Goal: Task Accomplishment & Management: Use online tool/utility

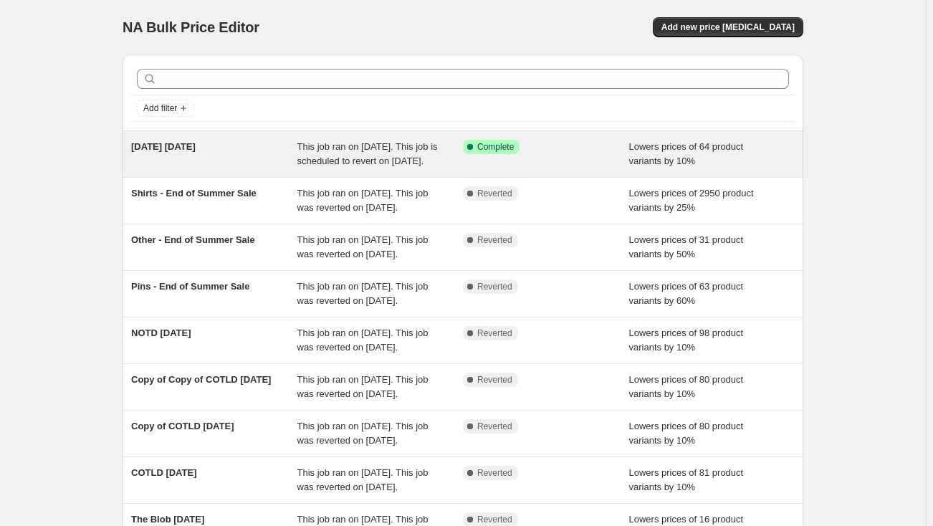
click at [275, 168] on div "Halloween 6 September 2025" at bounding box center [214, 154] width 166 height 29
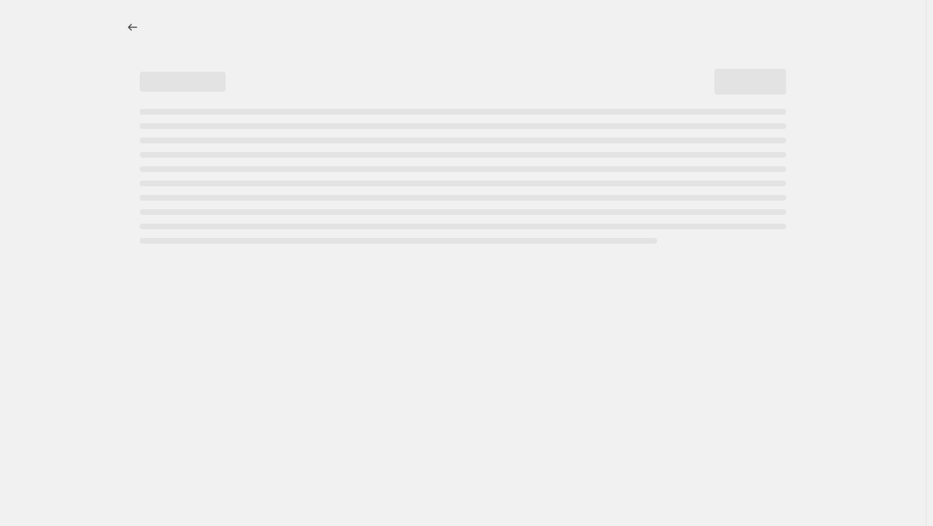
select select "percentage"
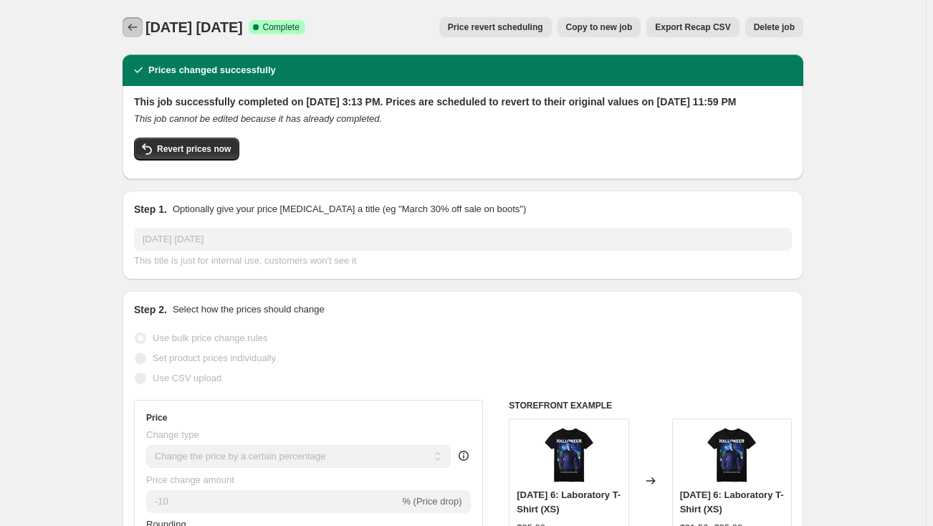
click at [135, 20] on button "Price change jobs" at bounding box center [133, 27] width 20 height 20
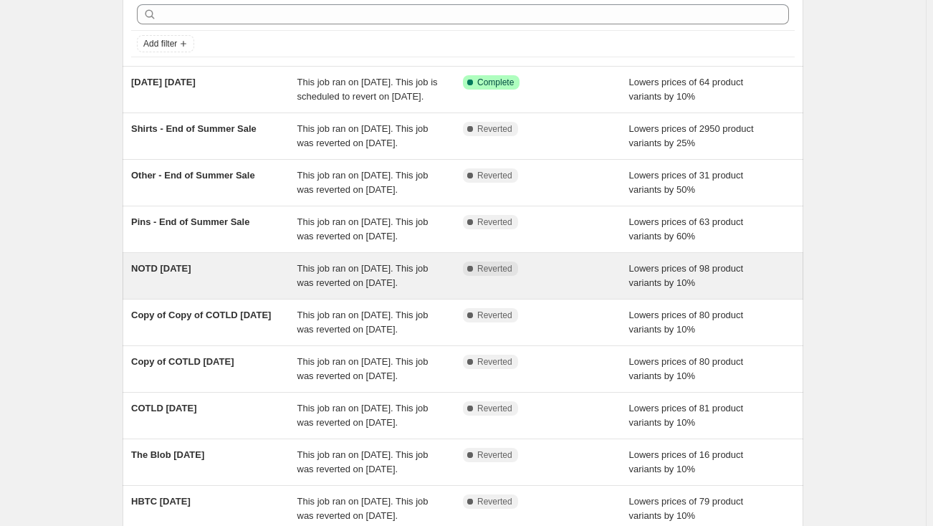
scroll to position [130, 0]
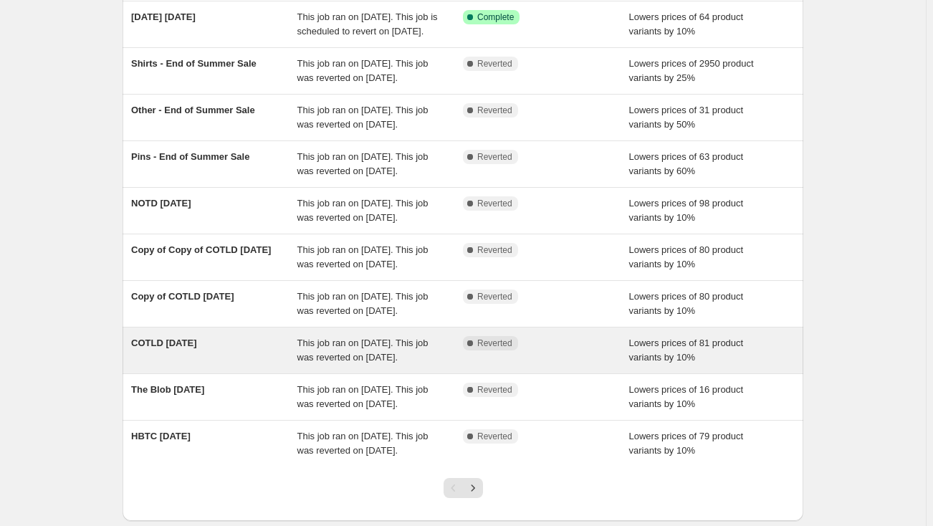
click at [239, 365] on div "COTLD August 2025" at bounding box center [214, 350] width 166 height 29
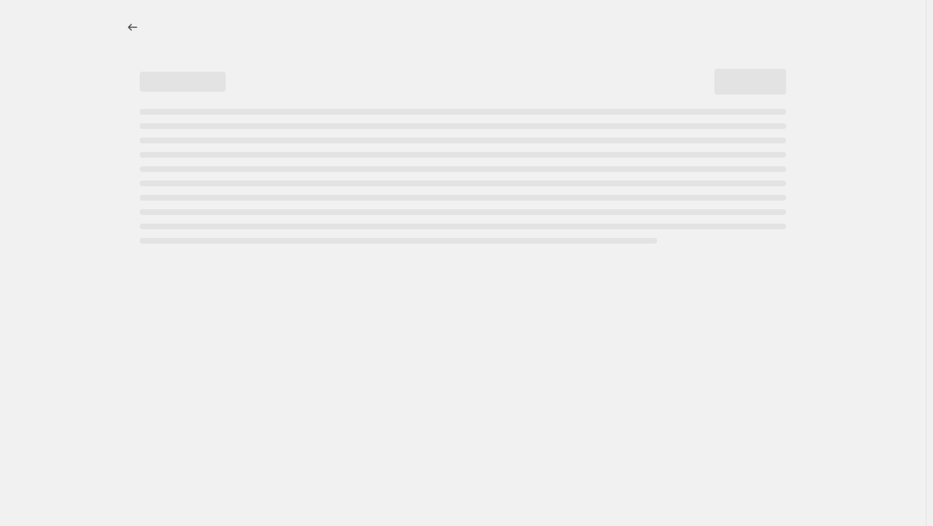
select select "percentage"
select select "collection"
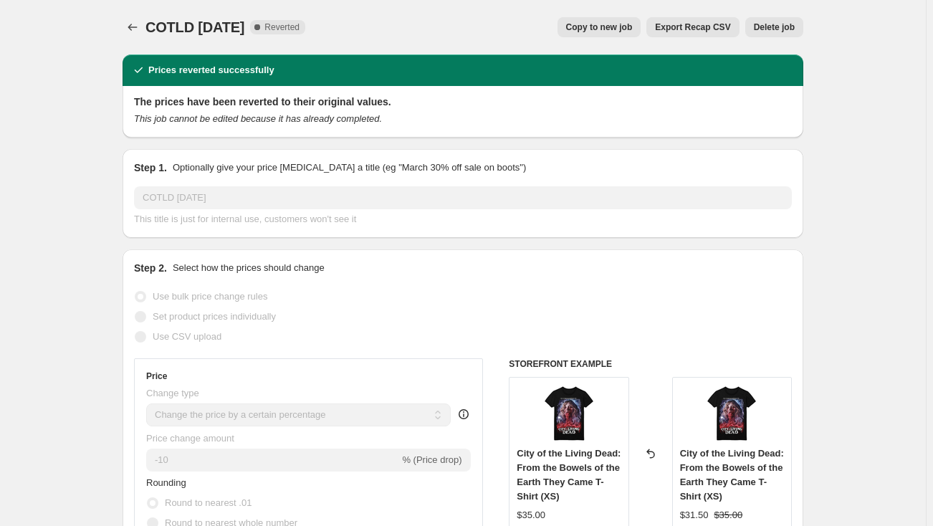
click at [613, 24] on span "Copy to new job" at bounding box center [599, 26] width 67 height 11
select select "percentage"
select select "collection"
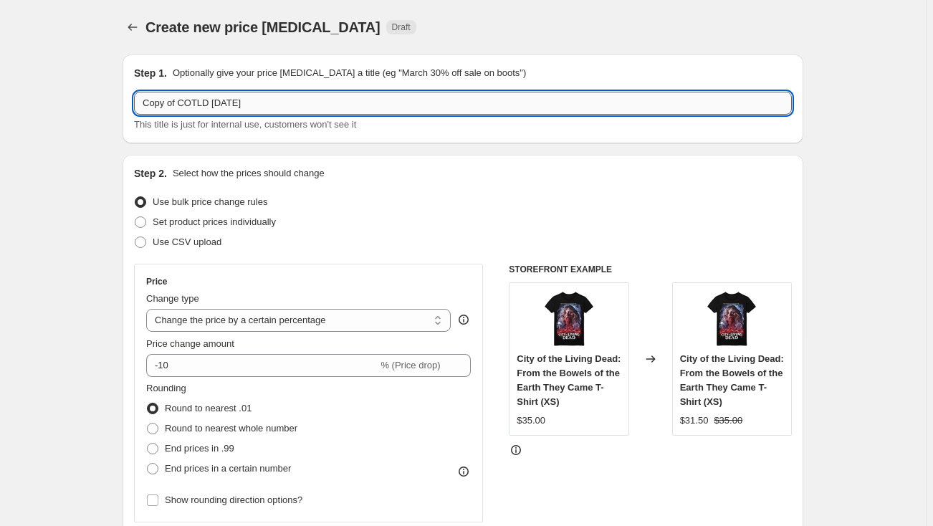
click at [208, 105] on input "Copy of COTLD August 2025" at bounding box center [463, 103] width 658 height 23
drag, startPoint x: 206, startPoint y: 102, endPoint x: 107, endPoint y: 102, distance: 99.6
type input "[DATE] Trio [DATE]"
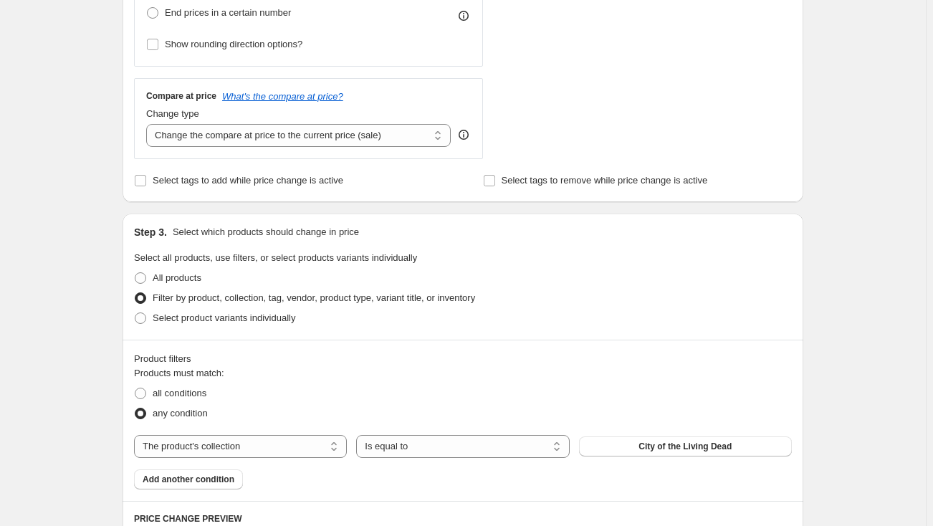
scroll to position [521, 0]
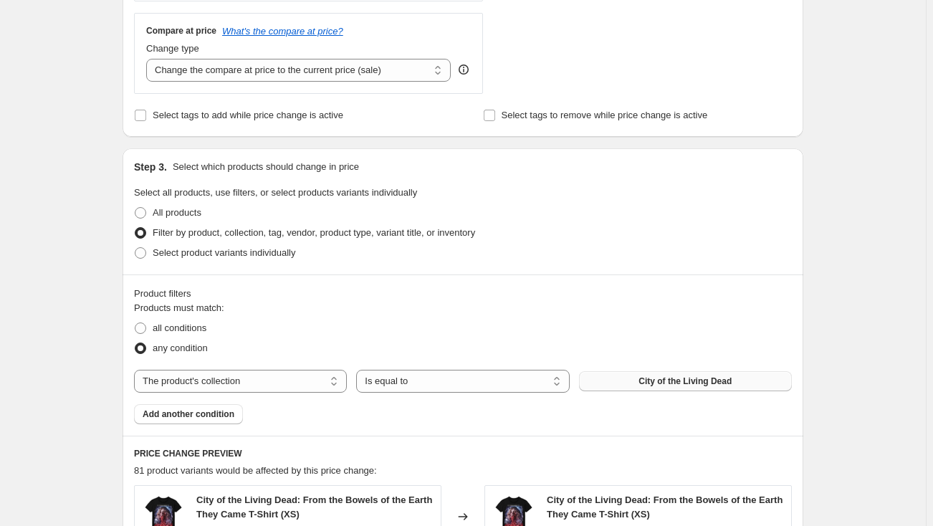
click at [648, 380] on span "City of the Living Dead" at bounding box center [684, 380] width 93 height 11
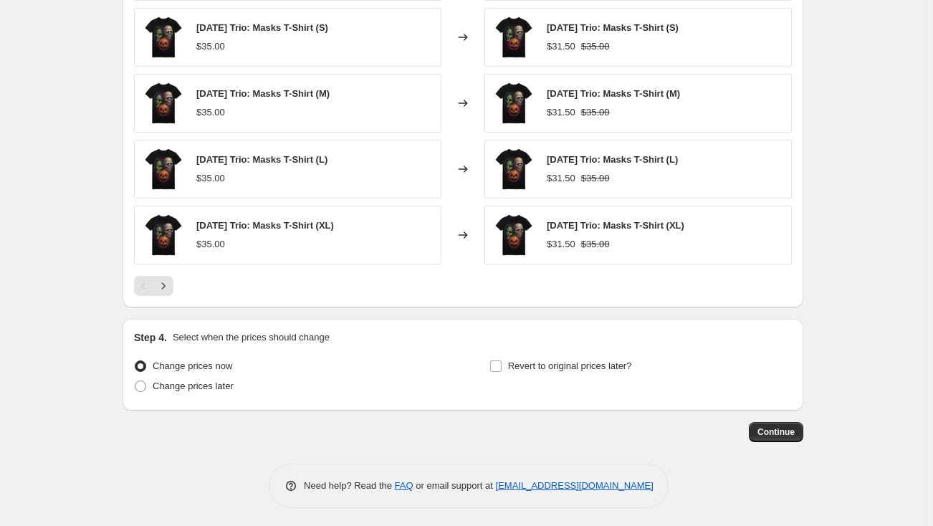
scroll to position [1066, 0]
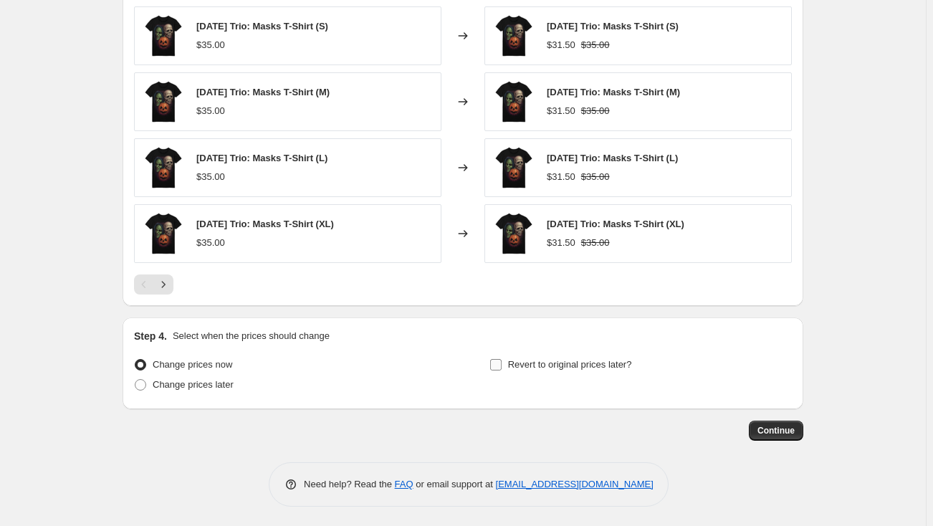
click at [501, 365] on input "Revert to original prices later?" at bounding box center [495, 364] width 11 height 11
checkbox input "true"
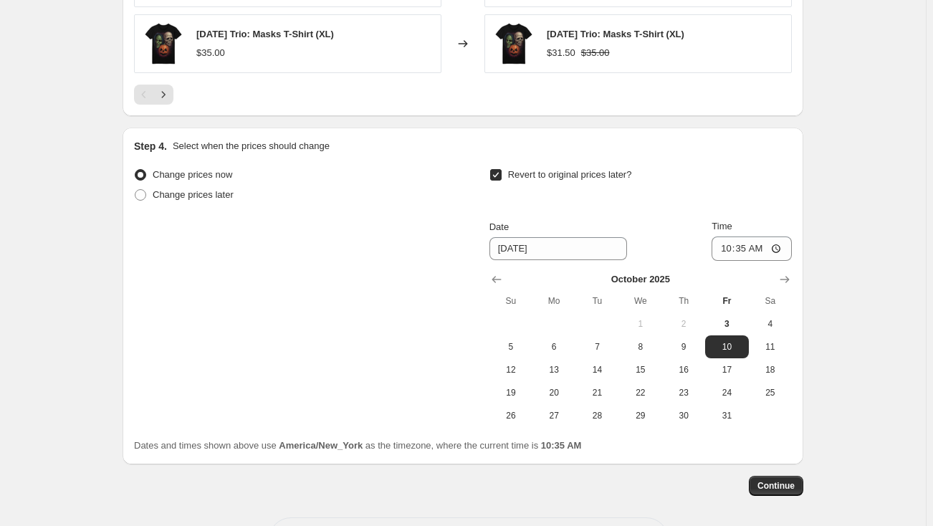
scroll to position [1260, 0]
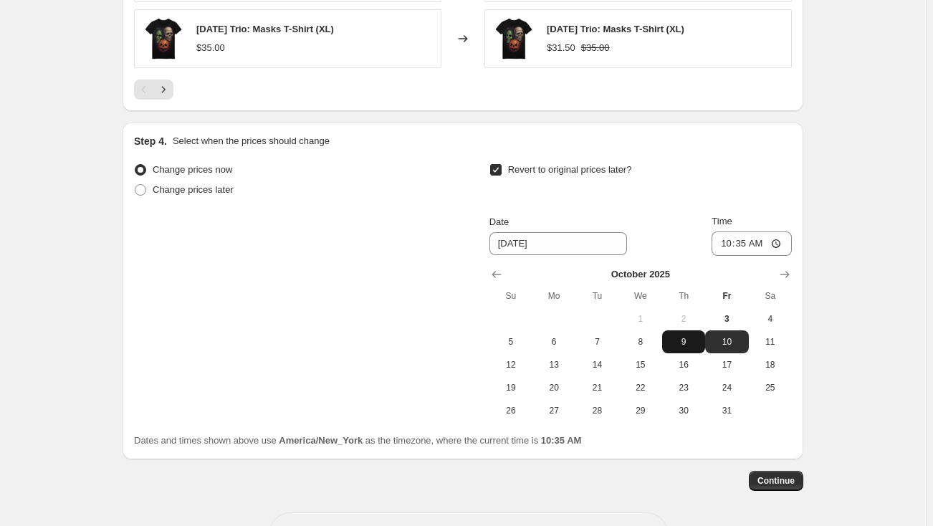
click at [680, 340] on span "9" at bounding box center [684, 341] width 32 height 11
type input "[DATE]"
click at [727, 238] on input "10:35" at bounding box center [752, 243] width 80 height 24
type input "23:59"
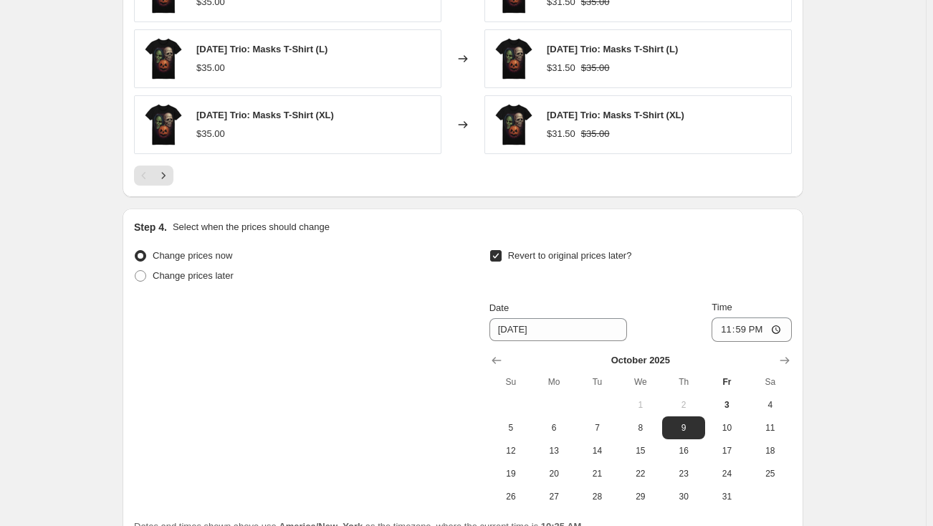
scroll to position [1066, 0]
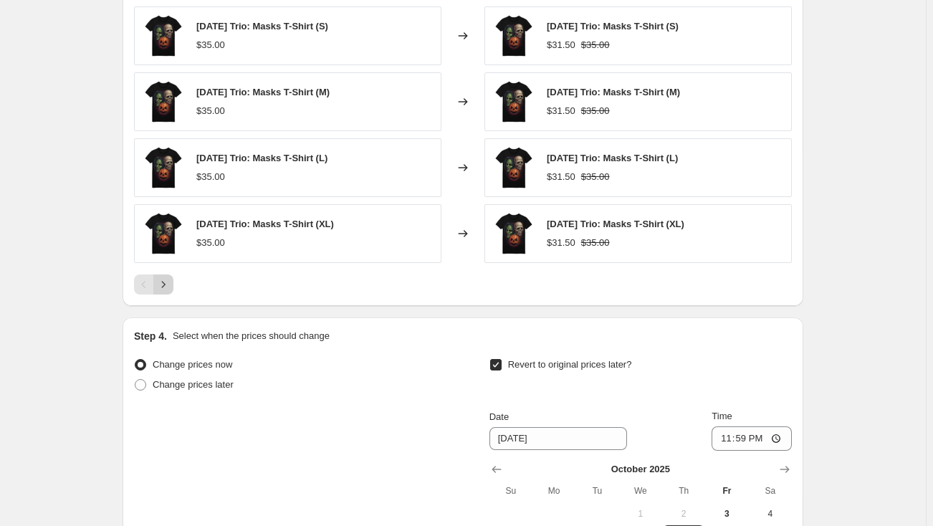
click at [171, 282] on icon "Next" at bounding box center [163, 284] width 14 height 14
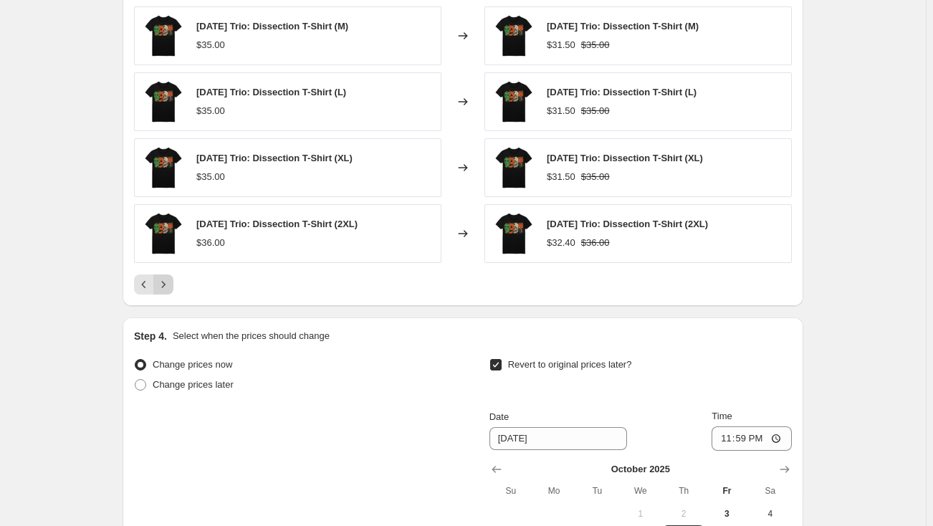
click at [171, 282] on icon "Next" at bounding box center [163, 284] width 14 height 14
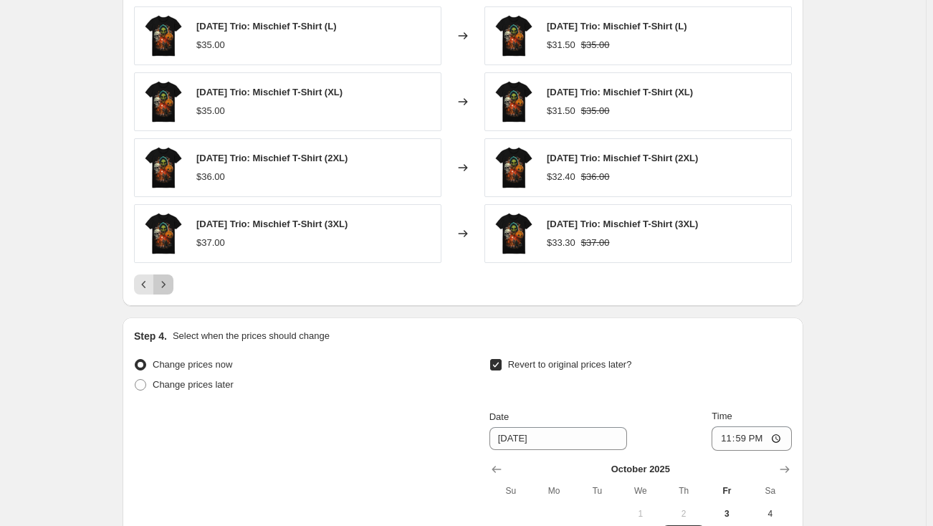
click at [171, 282] on icon "Next" at bounding box center [163, 284] width 14 height 14
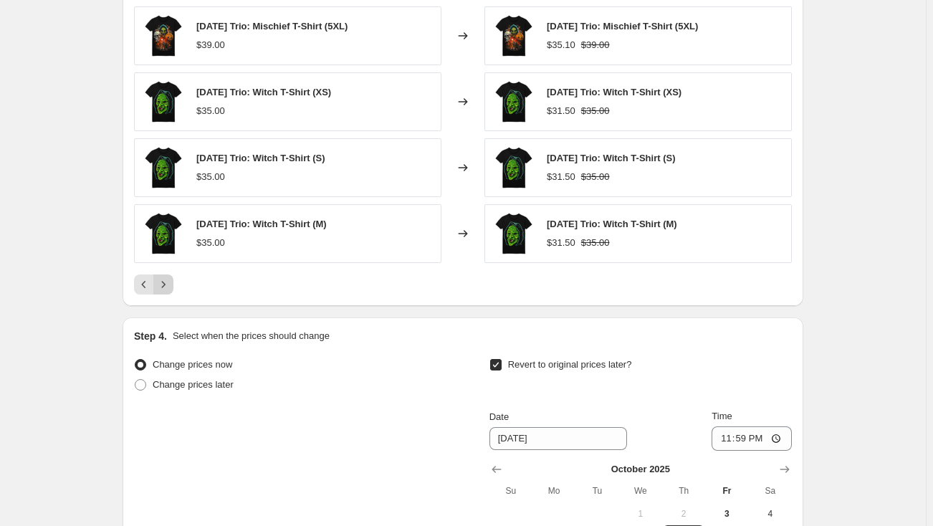
click at [171, 282] on icon "Next" at bounding box center [163, 284] width 14 height 14
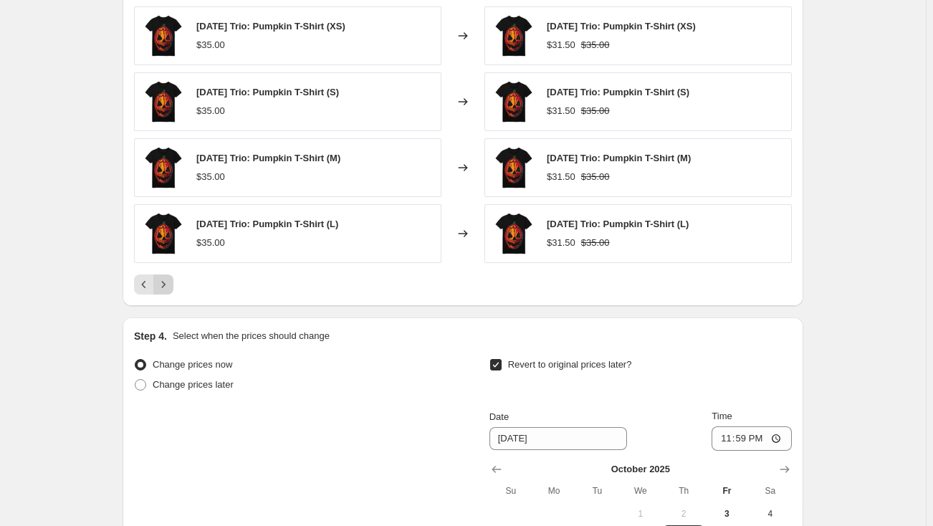
click at [171, 282] on icon "Next" at bounding box center [163, 284] width 14 height 14
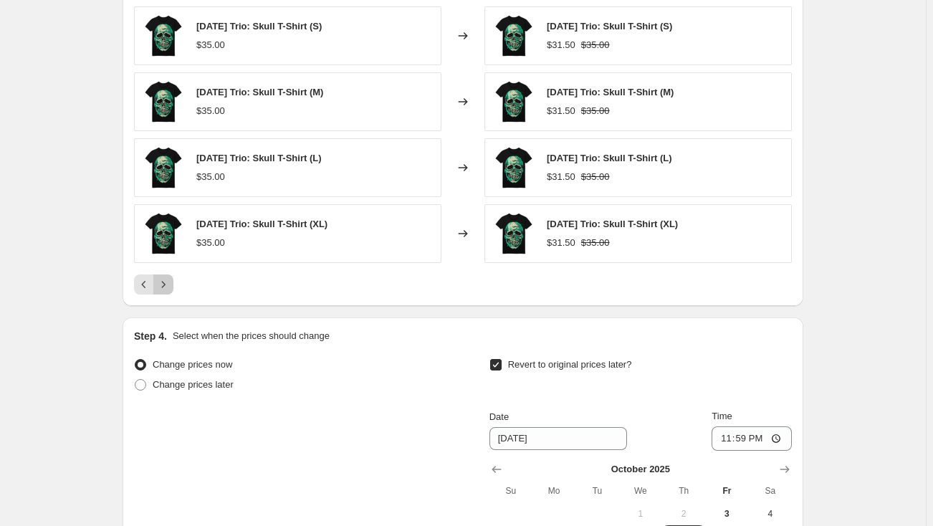
click at [171, 282] on icon "Next" at bounding box center [163, 284] width 14 height 14
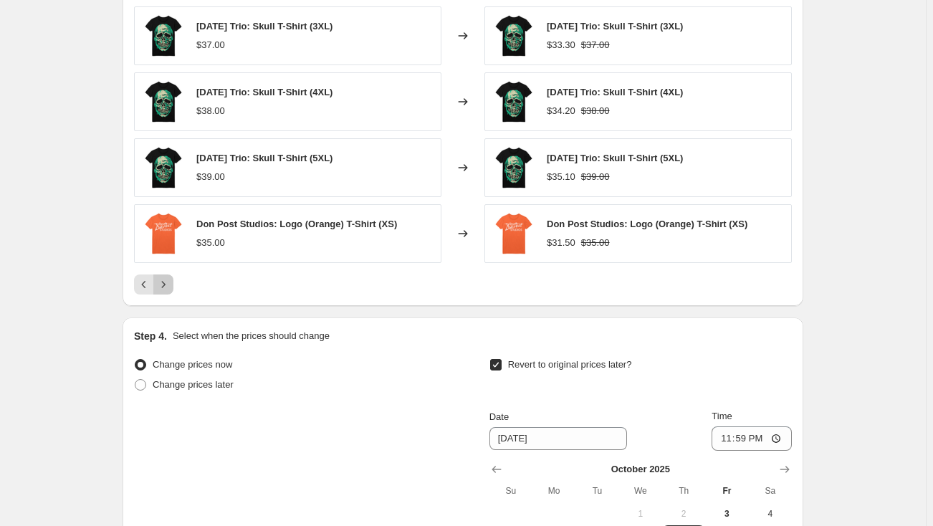
click at [171, 282] on icon "Next" at bounding box center [163, 284] width 14 height 14
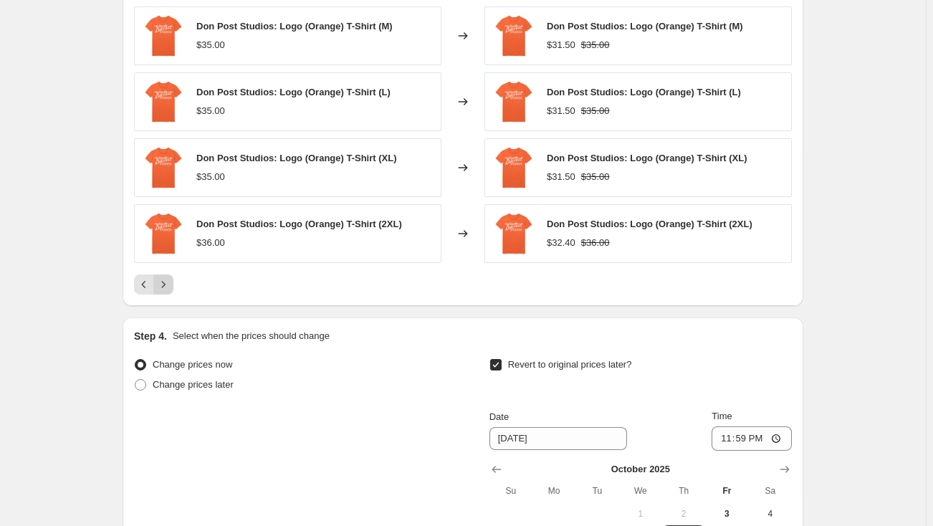
click at [171, 282] on icon "Next" at bounding box center [163, 284] width 14 height 14
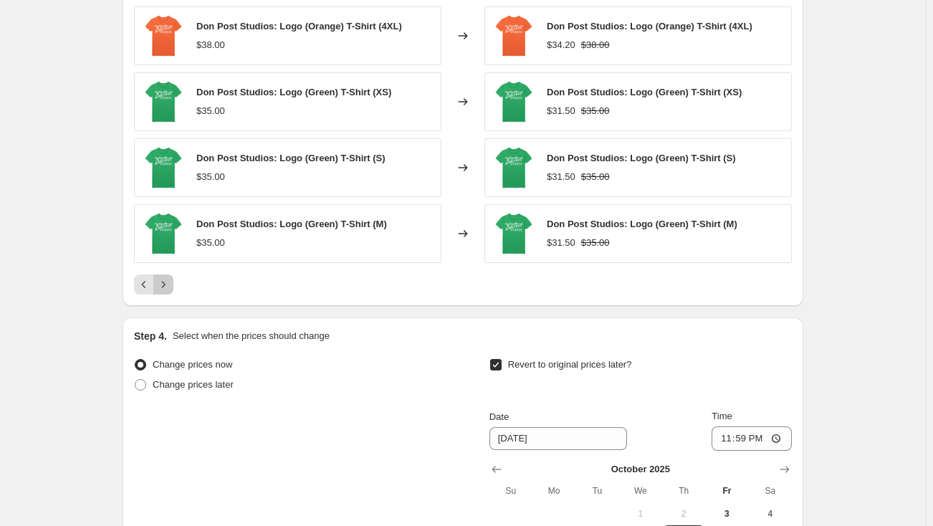
click at [171, 282] on icon "Next" at bounding box center [163, 284] width 14 height 14
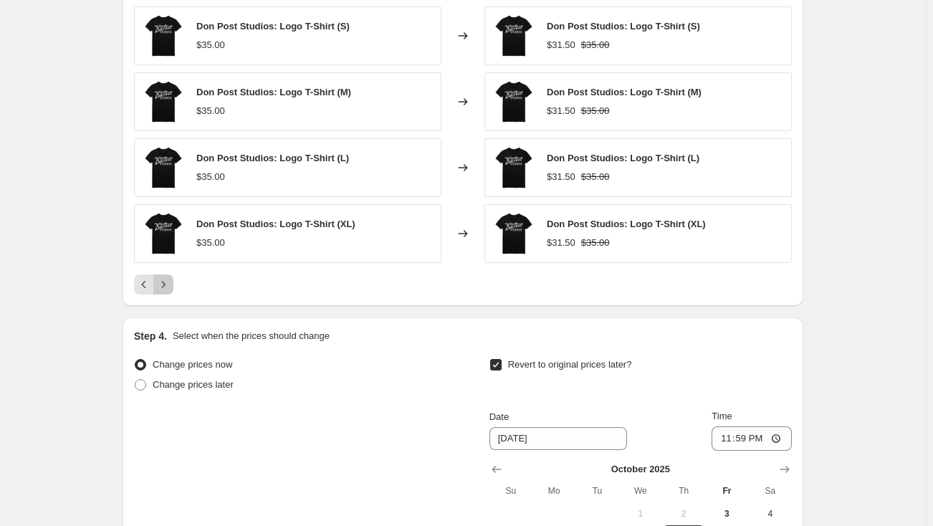
click at [171, 282] on icon "Next" at bounding box center [163, 284] width 14 height 14
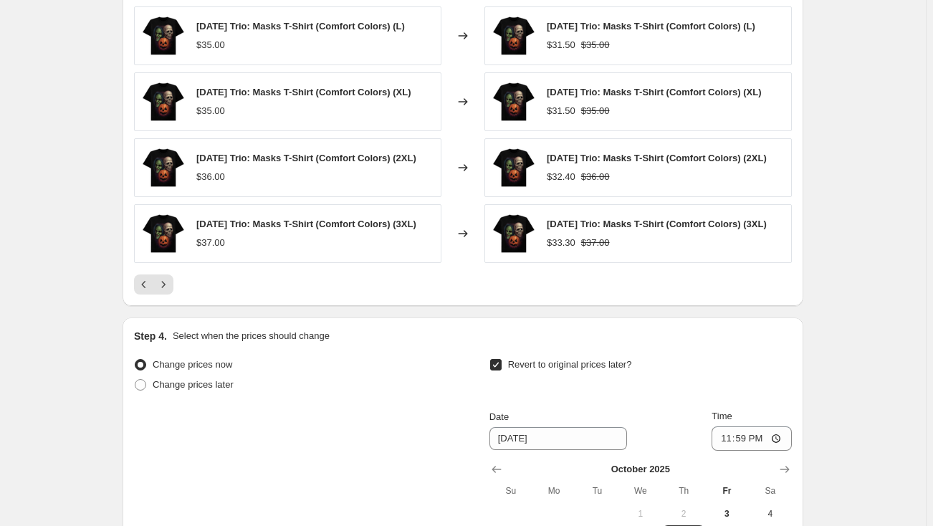
scroll to position [1311, 0]
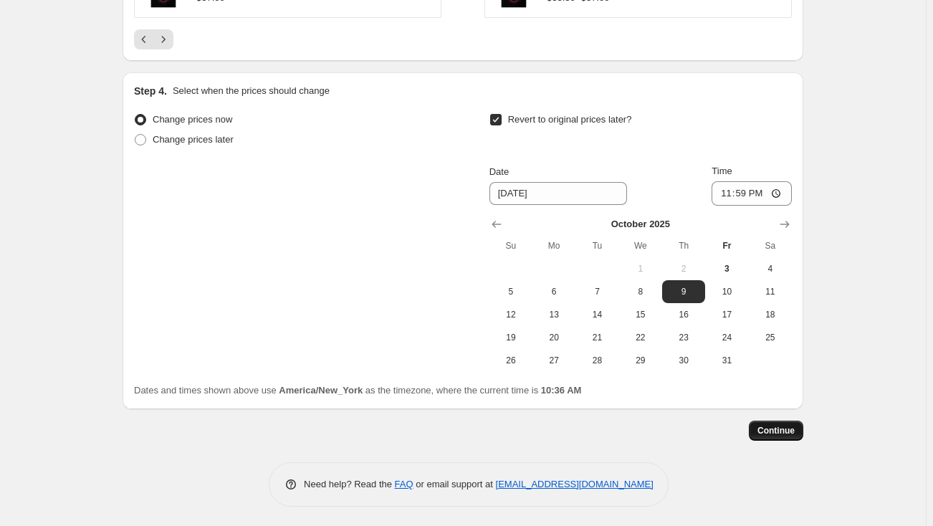
click at [773, 431] on span "Continue" at bounding box center [775, 430] width 37 height 11
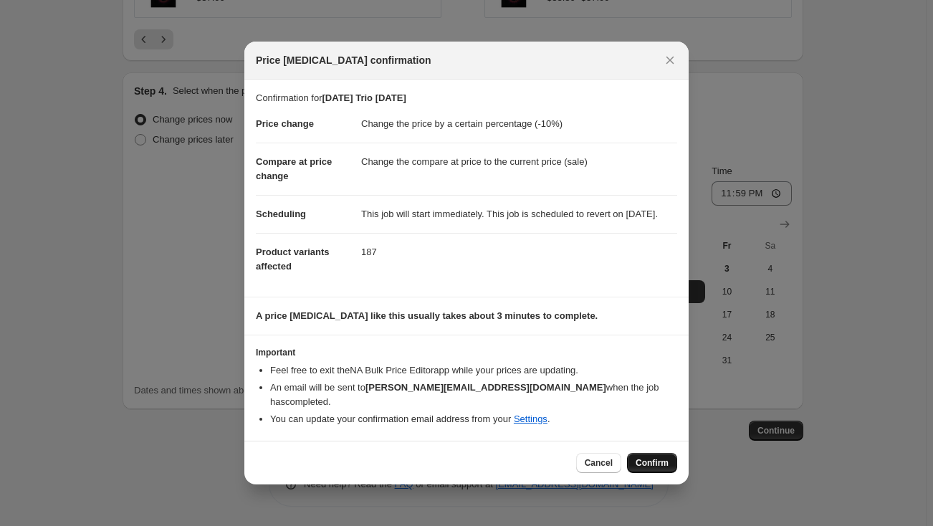
click at [669, 465] on button "Confirm" at bounding box center [652, 463] width 50 height 20
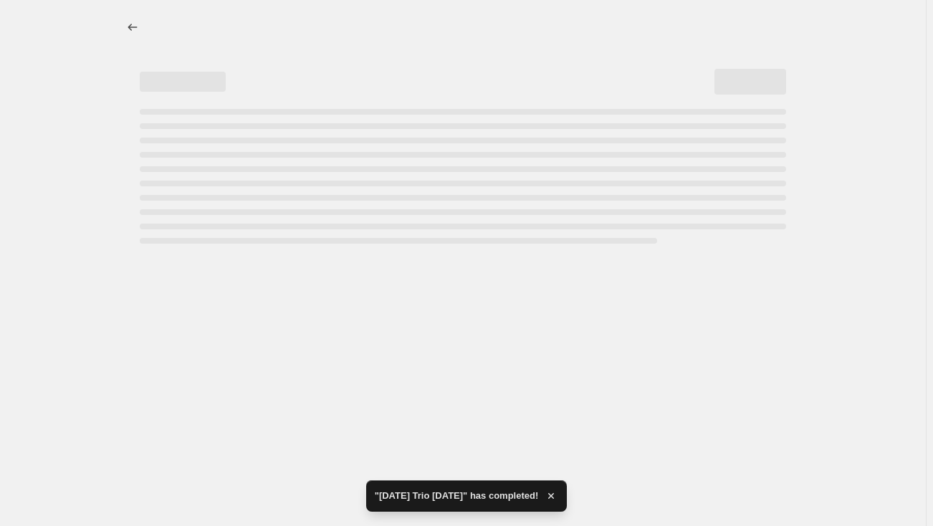
select select "percentage"
select select "collection"
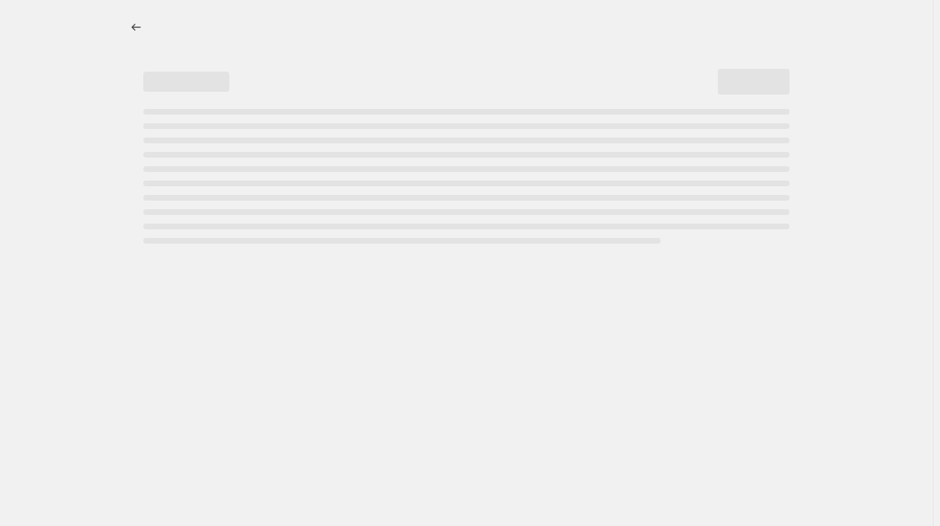
select select "percentage"
select select "collection"
